Goal: Find specific page/section: Find specific page/section

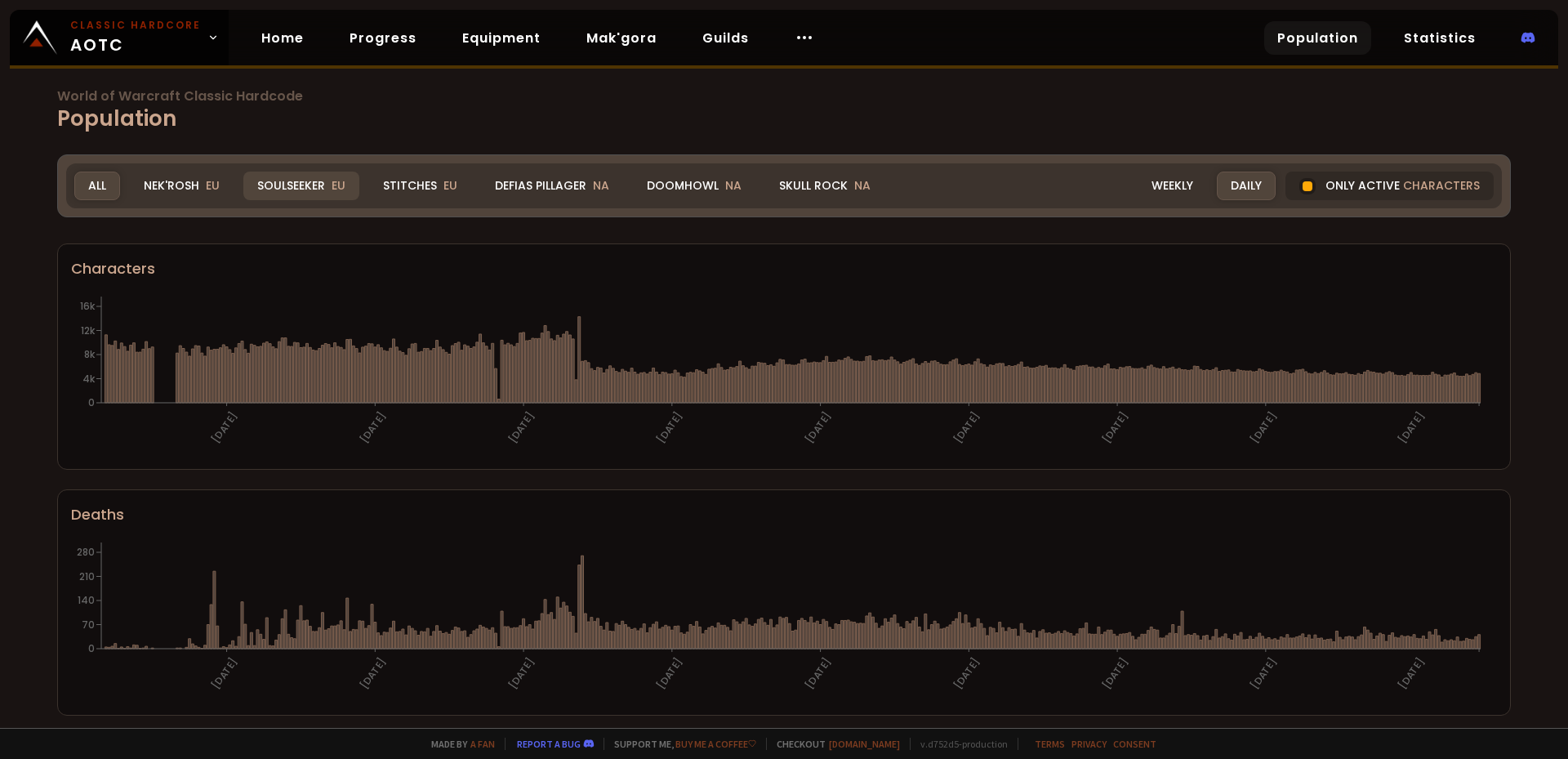
click at [313, 184] on div "Soulseeker EU" at bounding box center [301, 185] width 116 height 29
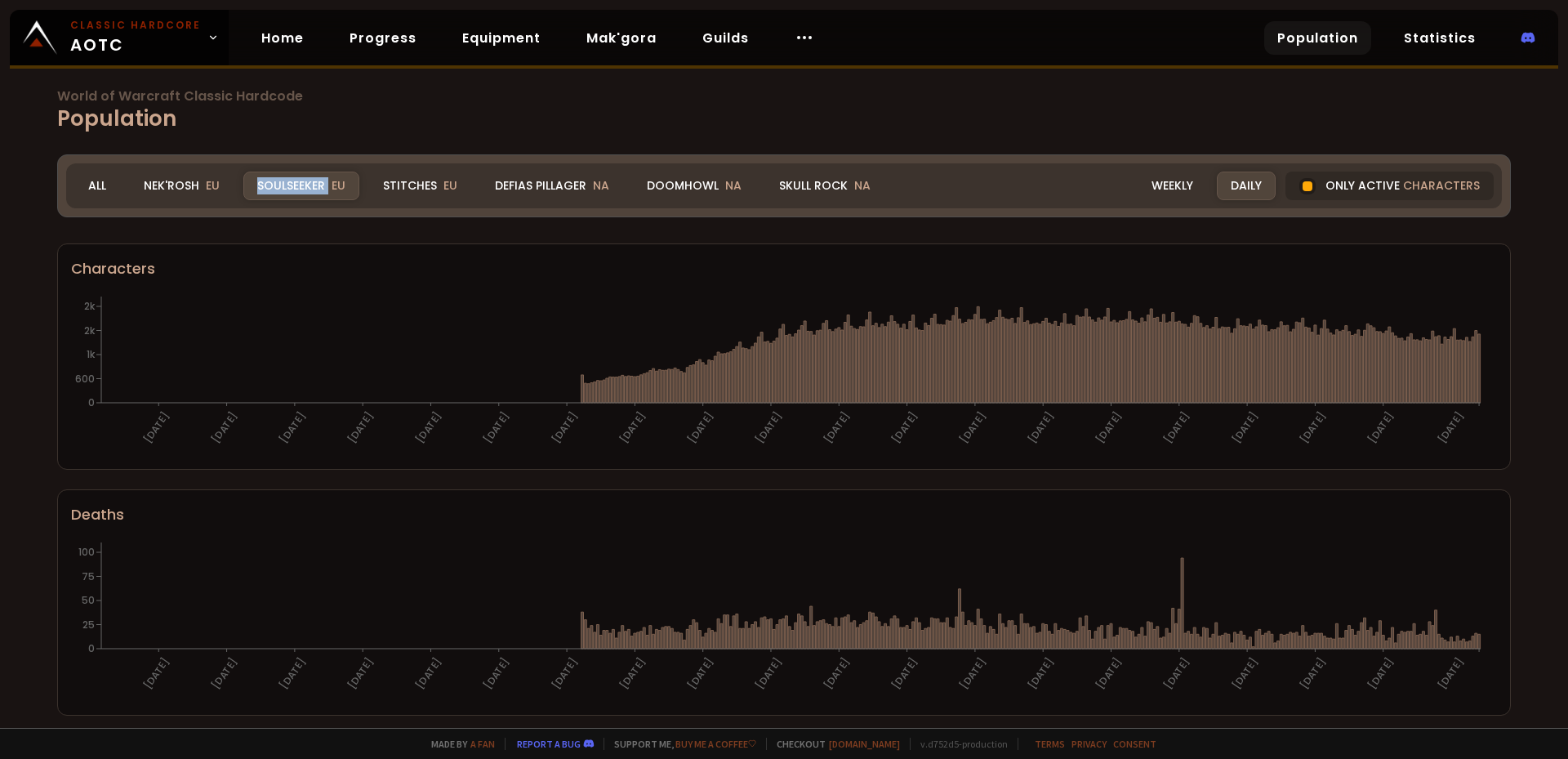
click at [313, 184] on div "Soulseeker EU" at bounding box center [301, 185] width 116 height 29
drag, startPoint x: 313, startPoint y: 184, endPoint x: 368, endPoint y: 210, distance: 60.8
click at [368, 210] on div "Realm Soulseeker All Nek'Rosh EU Soulseeker EU Stitches EU Defias Pillager NA D…" at bounding box center [784, 185] width 1454 height 63
click at [397, 186] on div "Stitches EU" at bounding box center [419, 185] width 102 height 29
